Goal: Transaction & Acquisition: Download file/media

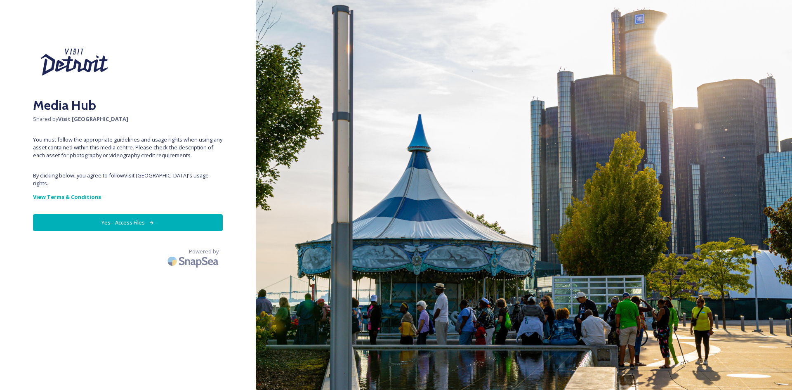
click at [106, 216] on button "Yes - Access Files" at bounding box center [128, 222] width 190 height 17
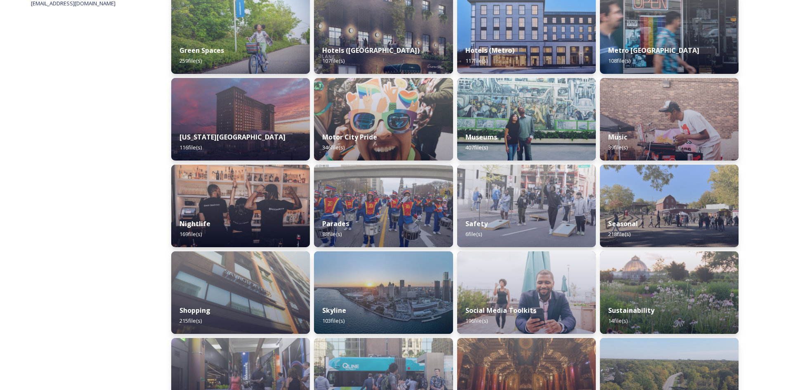
scroll to position [439, 0]
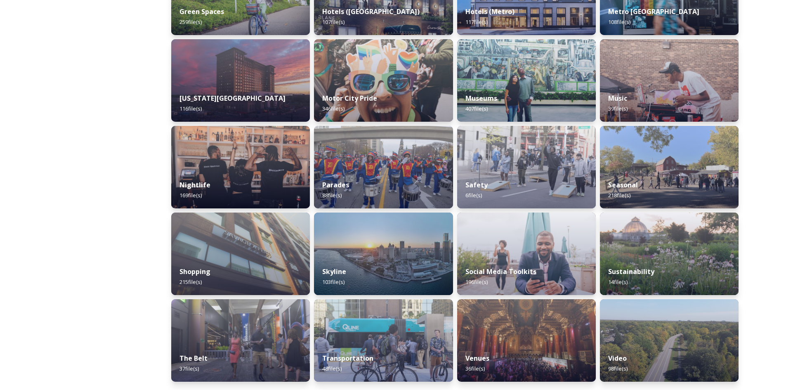
click at [382, 260] on div "Skyline 103 file(s)" at bounding box center [383, 276] width 139 height 37
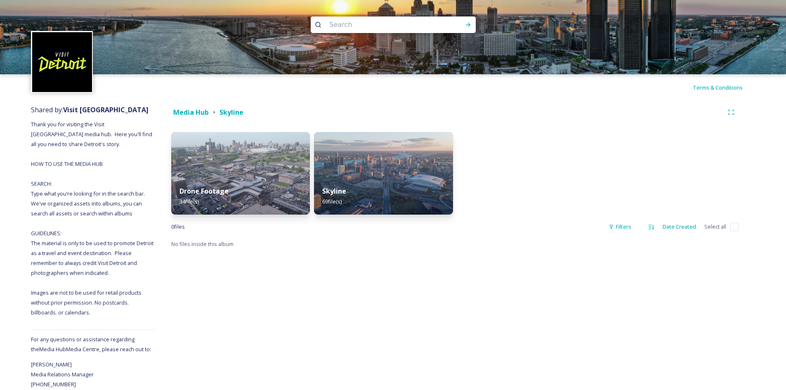
click at [368, 194] on div "Skyline 69 file(s)" at bounding box center [383, 196] width 139 height 37
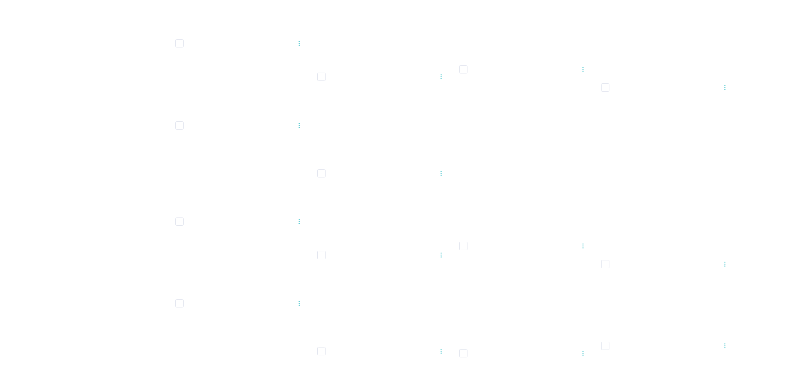
scroll to position [578, 0]
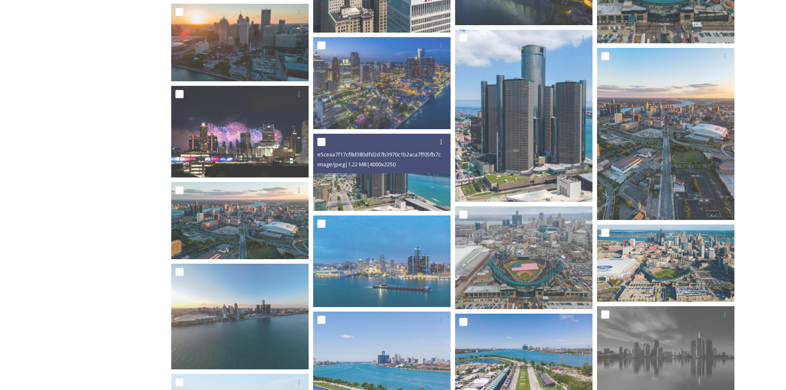
click at [439, 144] on icon at bounding box center [441, 142] width 7 height 7
click at [430, 173] on span "Download" at bounding box center [431, 176] width 25 height 8
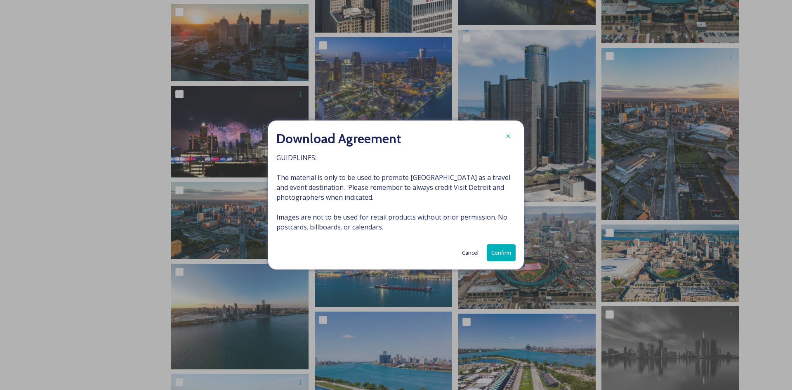
click at [498, 249] on button "Confirm" at bounding box center [501, 252] width 29 height 17
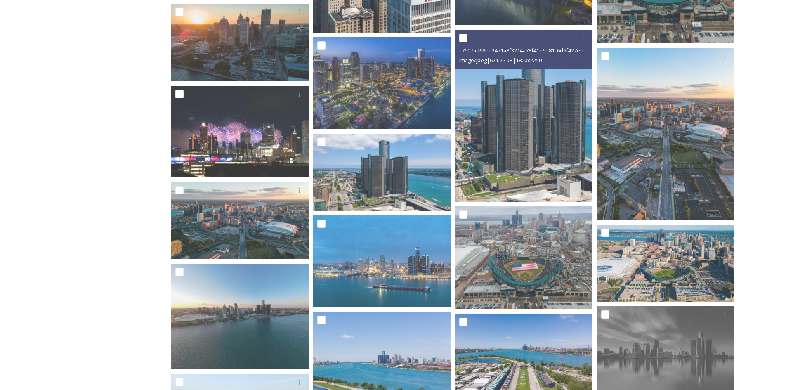
click at [503, 140] on img at bounding box center [523, 116] width 137 height 172
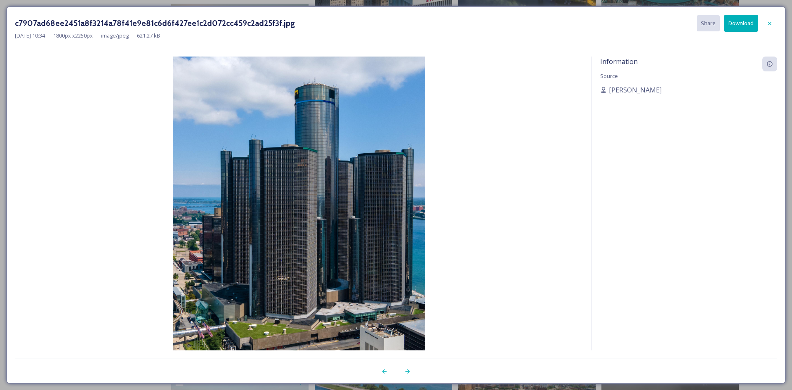
click at [771, 20] on icon at bounding box center [770, 23] width 7 height 7
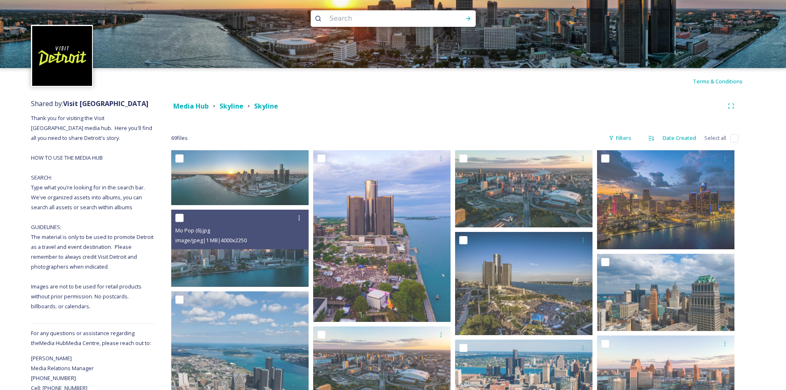
scroll to position [0, 0]
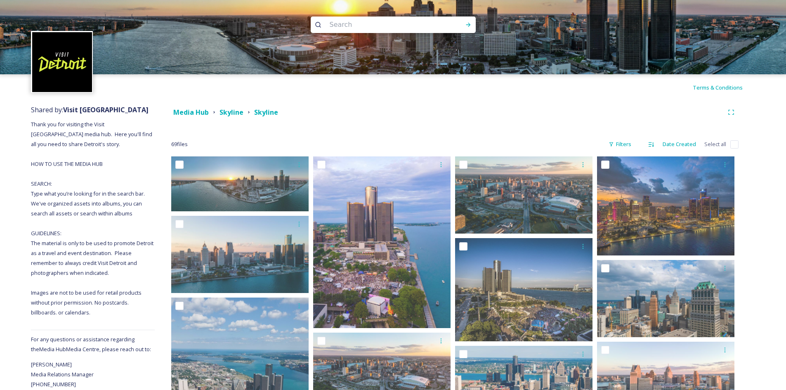
click at [191, 115] on strong "Media Hub" at bounding box center [190, 112] width 35 height 9
